Goal: Complete application form

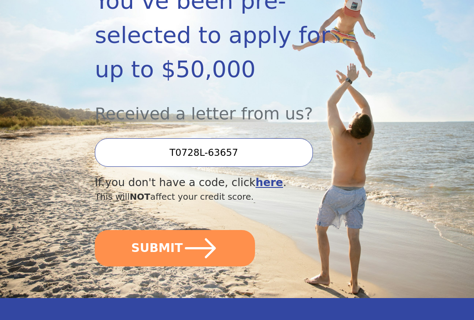
scroll to position [183, 0]
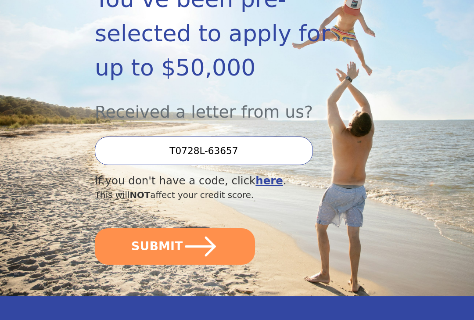
click at [224, 250] on button "SUBMIT" at bounding box center [175, 247] width 160 height 36
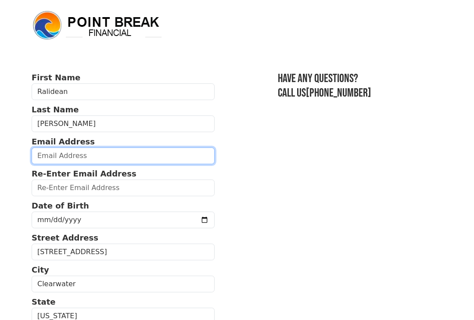
click at [127, 161] on input "email" at bounding box center [123, 156] width 183 height 17
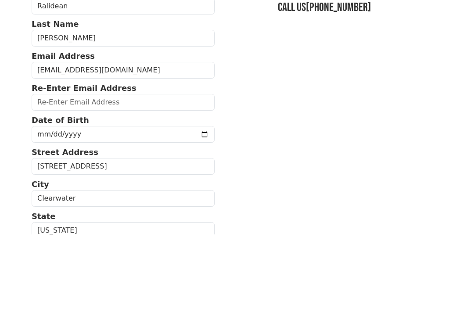
scroll to position [86, 0]
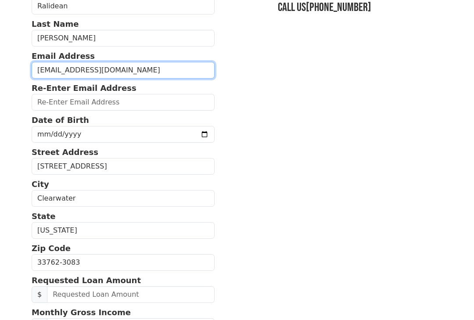
type input "cos2906@prodigy.net"
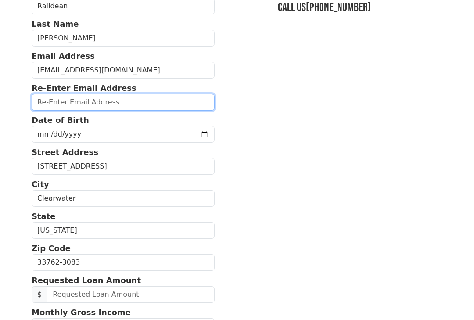
click at [136, 101] on input "email" at bounding box center [123, 102] width 183 height 17
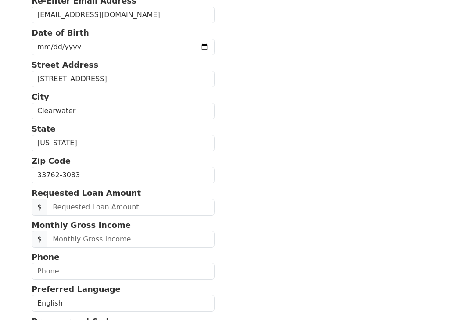
scroll to position [174, 0]
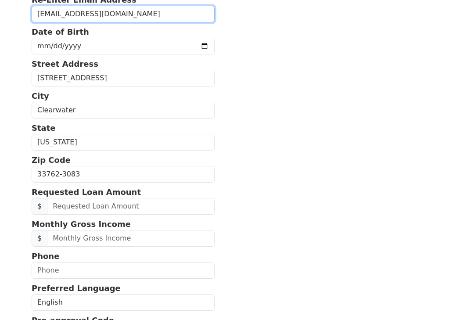
type input "cos2906@prodigy.net"
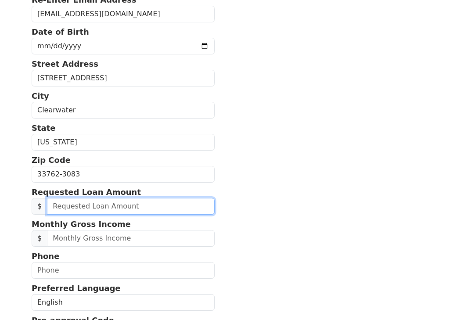
click at [125, 207] on input "text" at bounding box center [131, 207] width 168 height 17
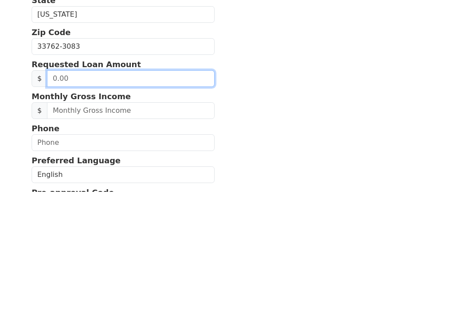
click at [135, 199] on input "text" at bounding box center [131, 207] width 168 height 17
type input "20,000.00"
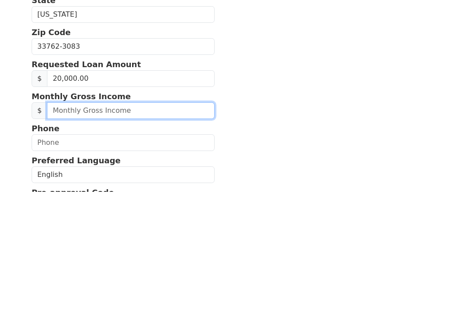
click at [147, 231] on input "text" at bounding box center [131, 239] width 168 height 17
click at [144, 231] on input "8,041.00" at bounding box center [131, 239] width 168 height 17
type input "8,041.66"
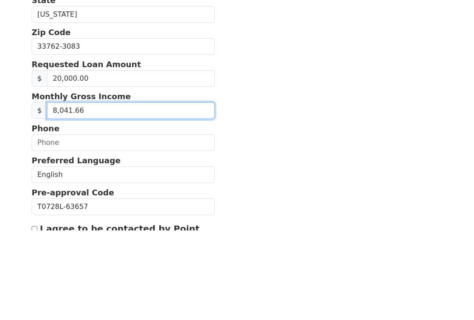
scroll to position [213, 0]
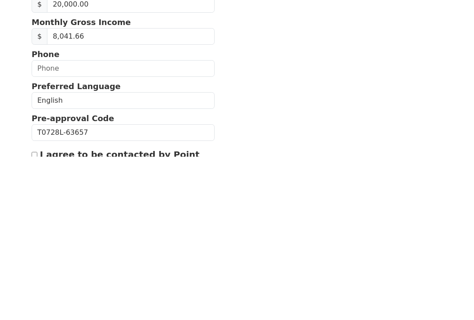
click at [116, 224] on input "text" at bounding box center [123, 232] width 183 height 17
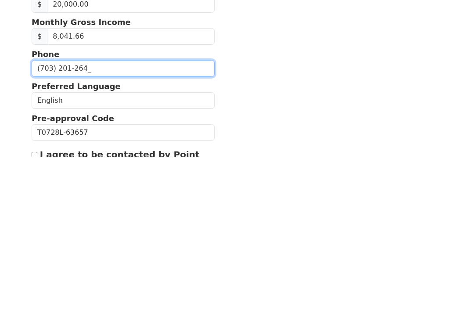
type input "(703) 201-2646"
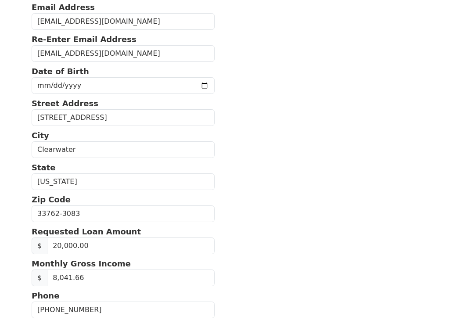
scroll to position [134, 0]
click at [151, 87] on input "date" at bounding box center [123, 86] width 183 height 17
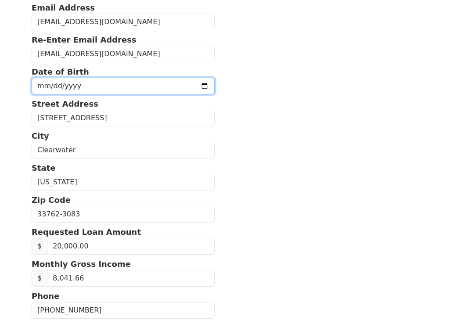
scroll to position [134, 0]
click at [116, 84] on input "1964-06-15" at bounding box center [123, 86] width 183 height 17
type input "1964-06-26"
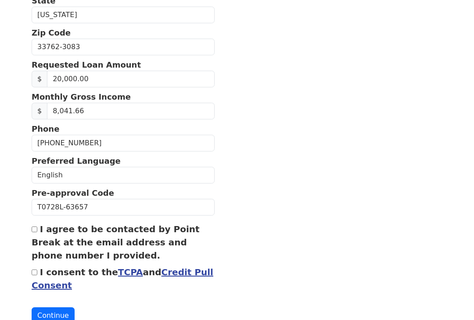
scroll to position [313, 0]
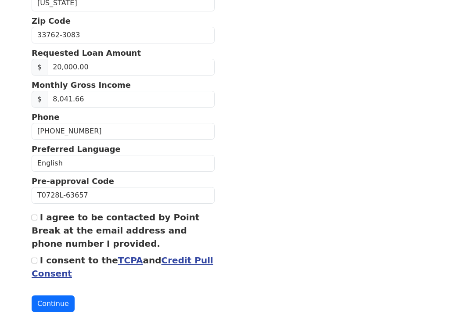
click at [41, 215] on label "I agree to be contacted by Point Break at the email address and phone number I …" at bounding box center [116, 230] width 168 height 37
click at [37, 215] on input "I agree to be contacted by Point Break at the email address and phone number I …" at bounding box center [35, 218] width 6 height 6
checkbox input "true"
click at [37, 262] on input "I consent to the TCPA and Credit Pull Consent" at bounding box center [35, 261] width 6 height 6
checkbox input "true"
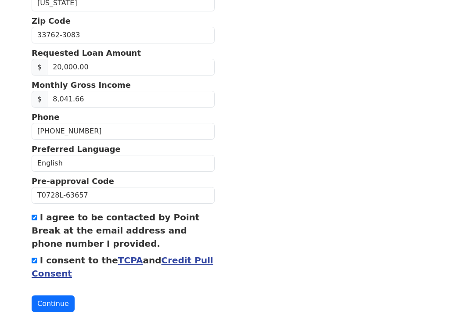
click at [52, 302] on button "Continue" at bounding box center [53, 304] width 43 height 17
